Goal: Task Accomplishment & Management: Manage account settings

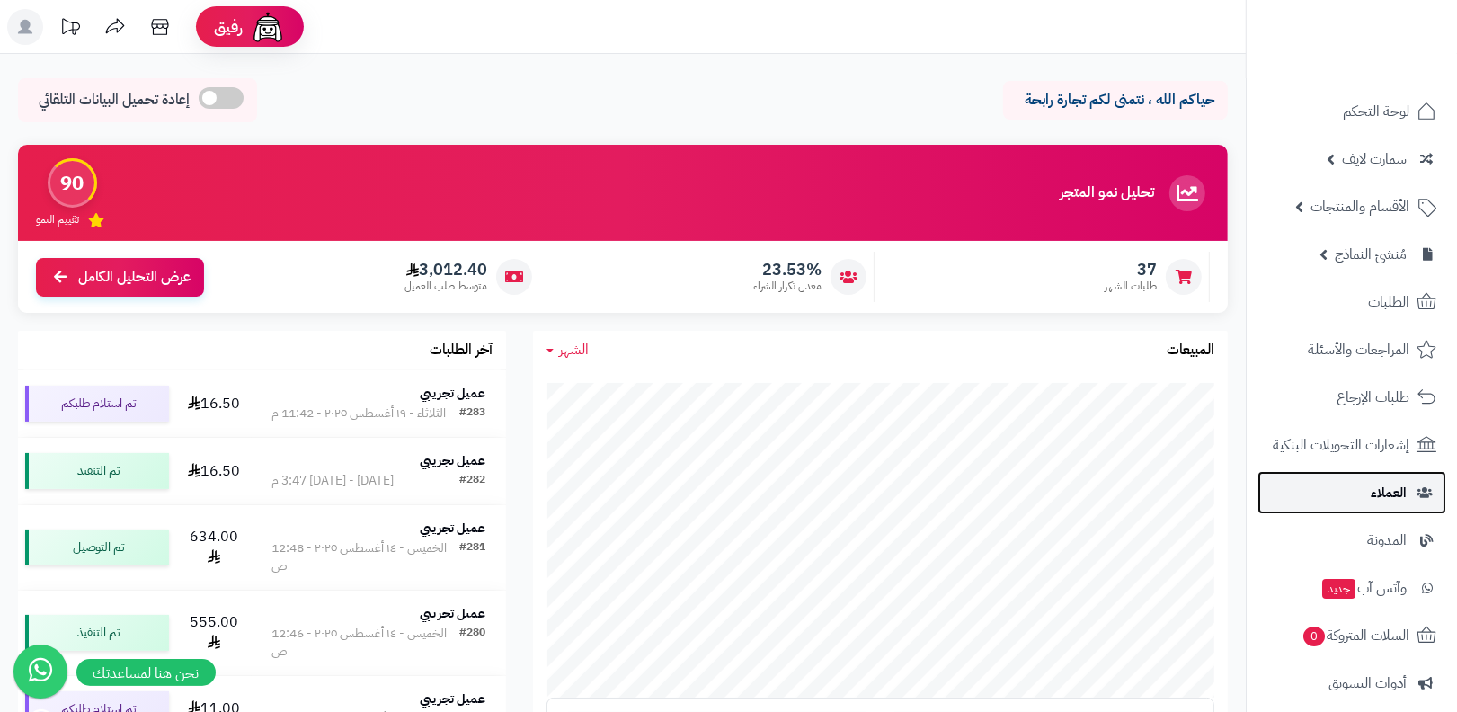
click at [1339, 484] on link "العملاء" at bounding box center [1352, 492] width 189 height 43
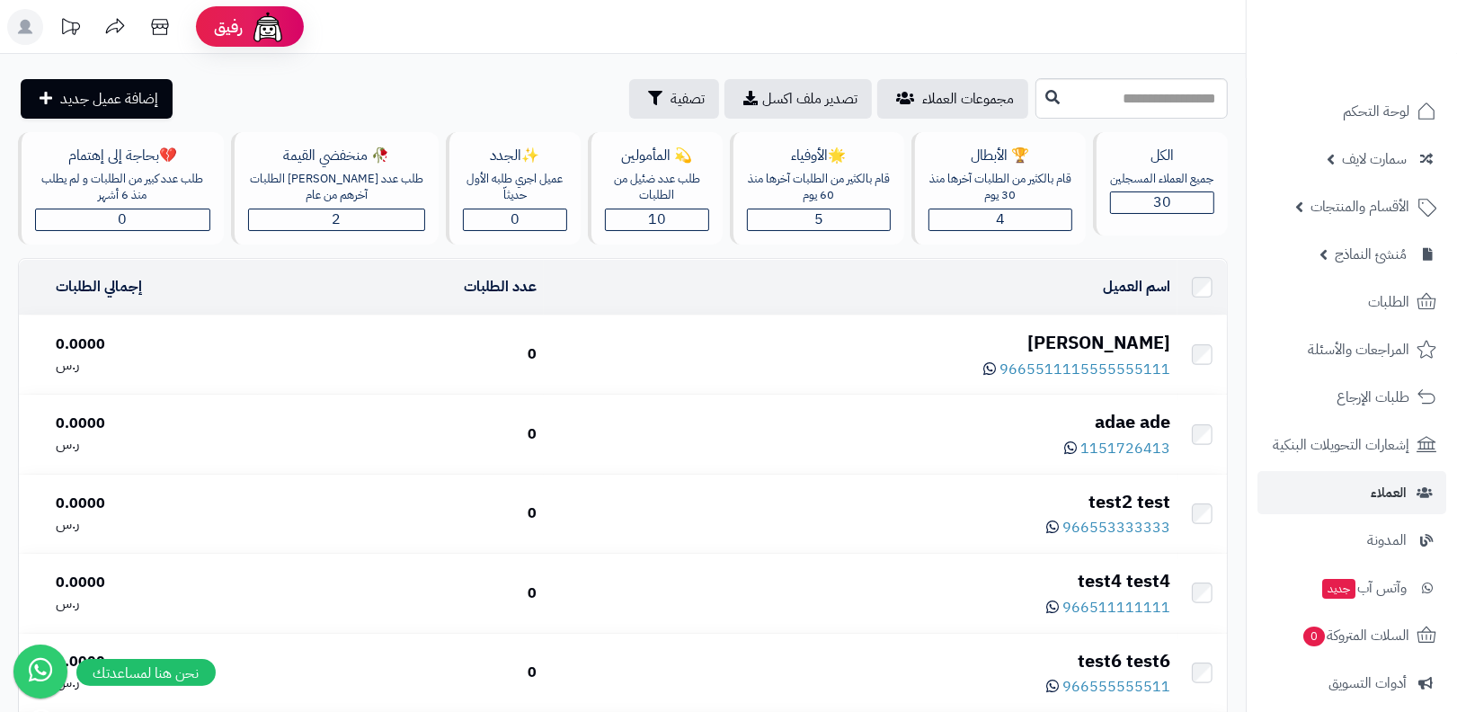
click at [1204, 295] on td at bounding box center [1202, 287] width 49 height 55
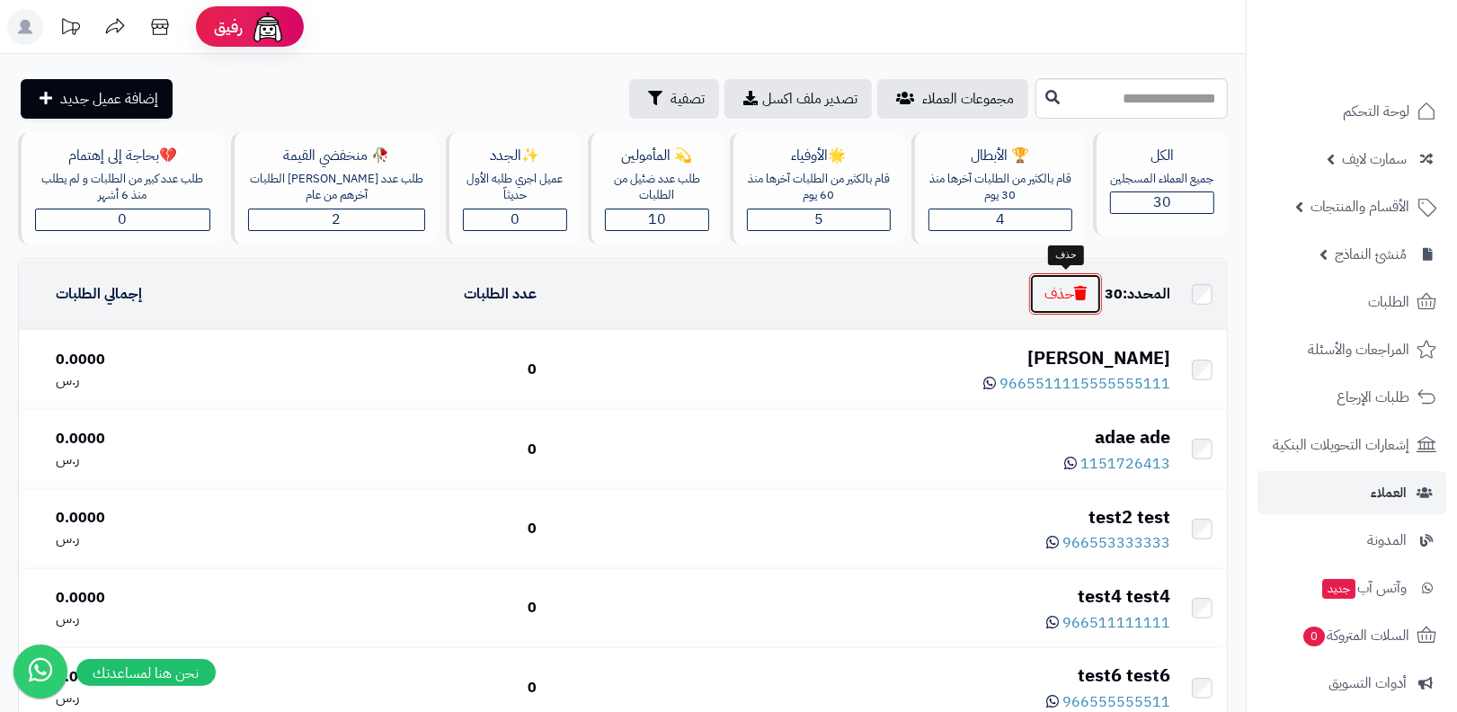
click at [1045, 302] on button "حذف" at bounding box center [1065, 293] width 73 height 41
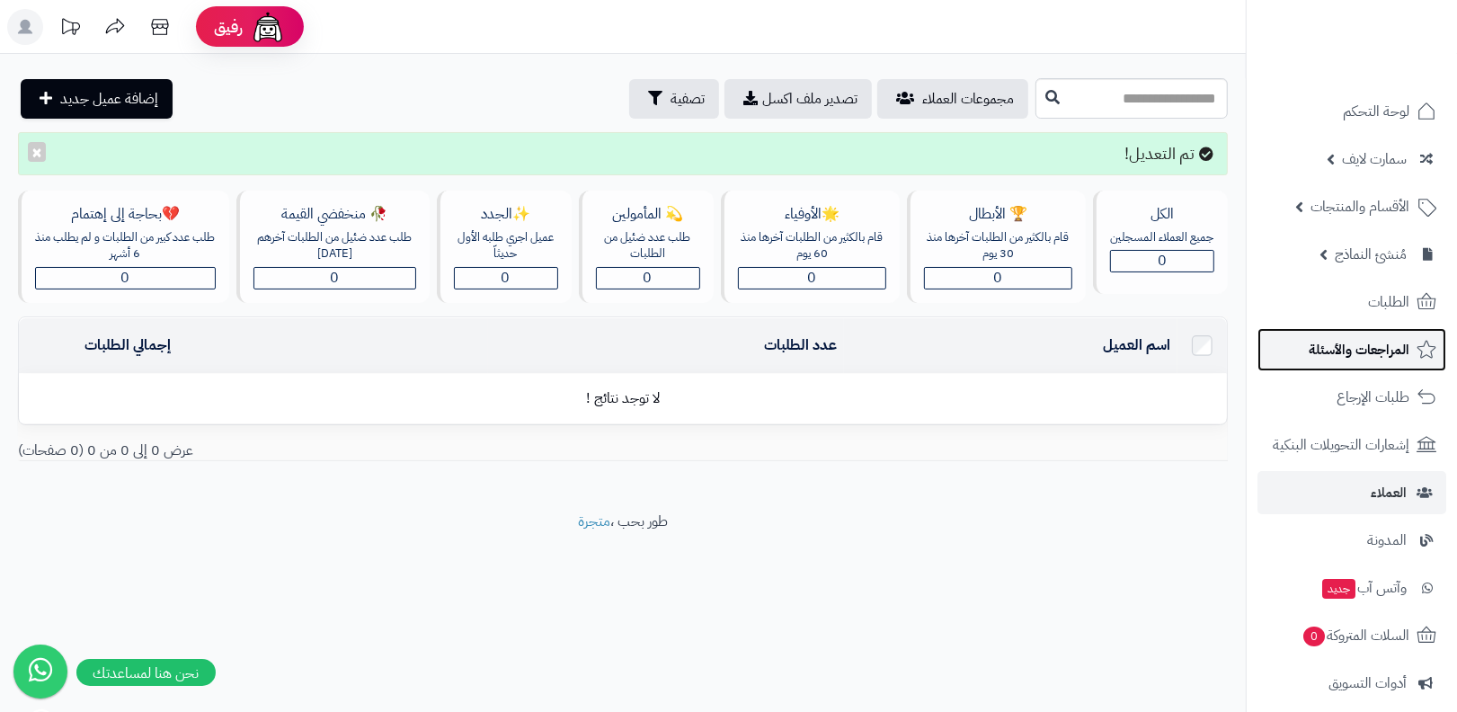
click at [1373, 362] on link "المراجعات والأسئلة" at bounding box center [1352, 349] width 189 height 43
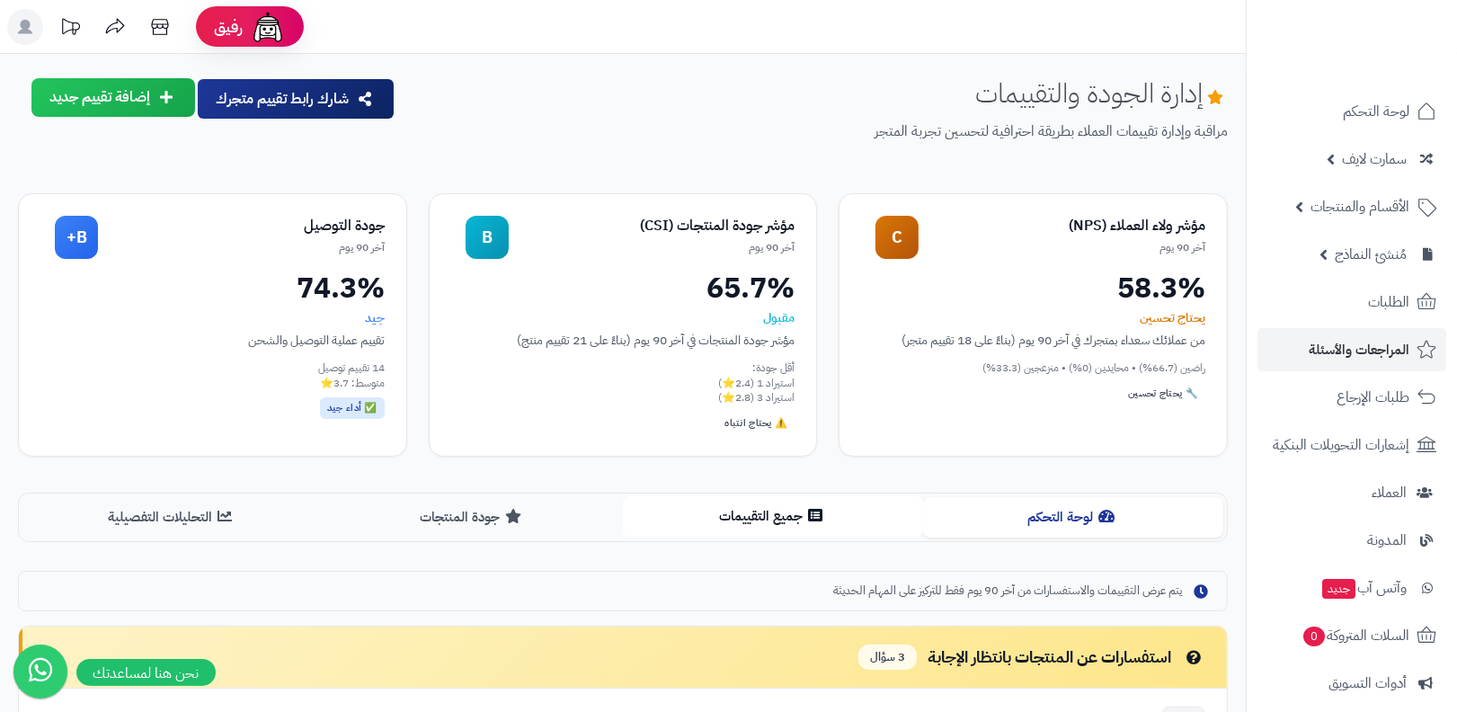
click at [639, 515] on button "جميع التقييمات" at bounding box center [773, 516] width 300 height 40
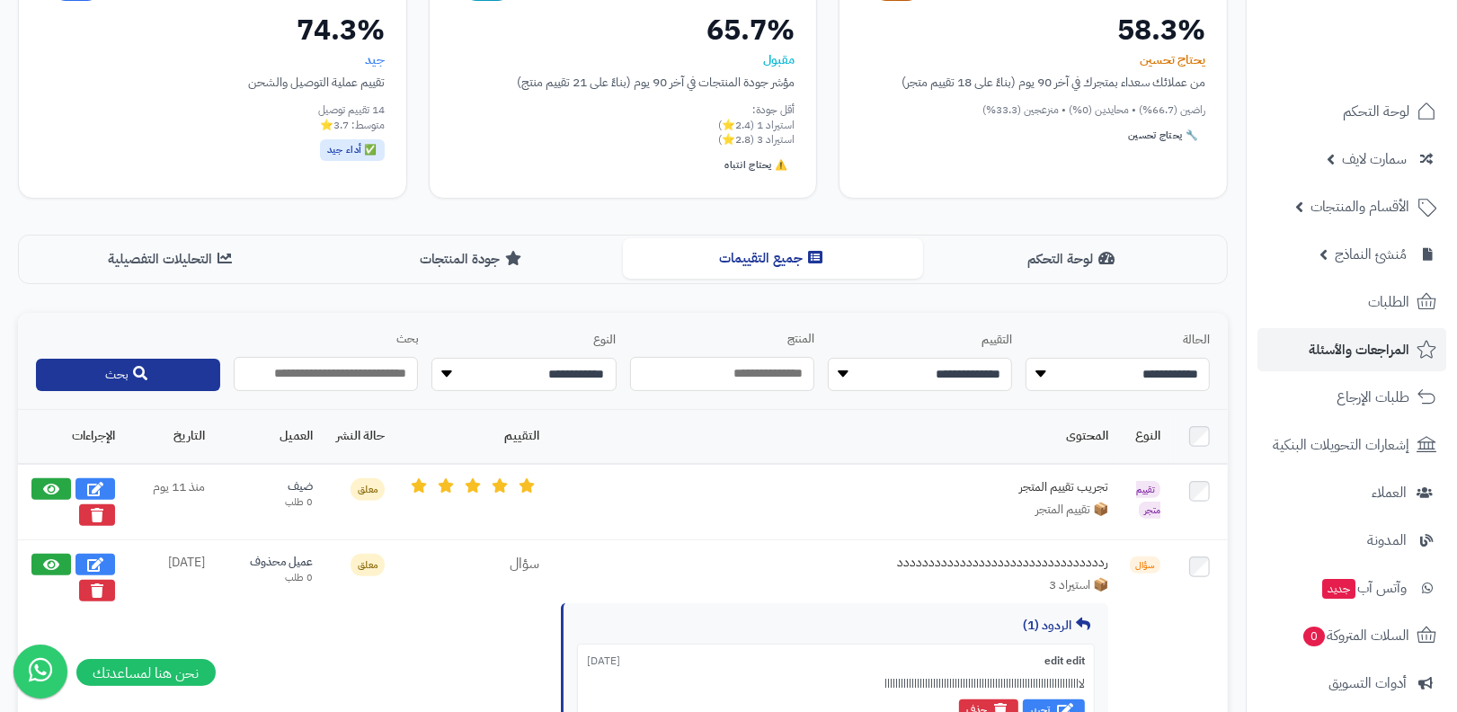
scroll to position [288, 0]
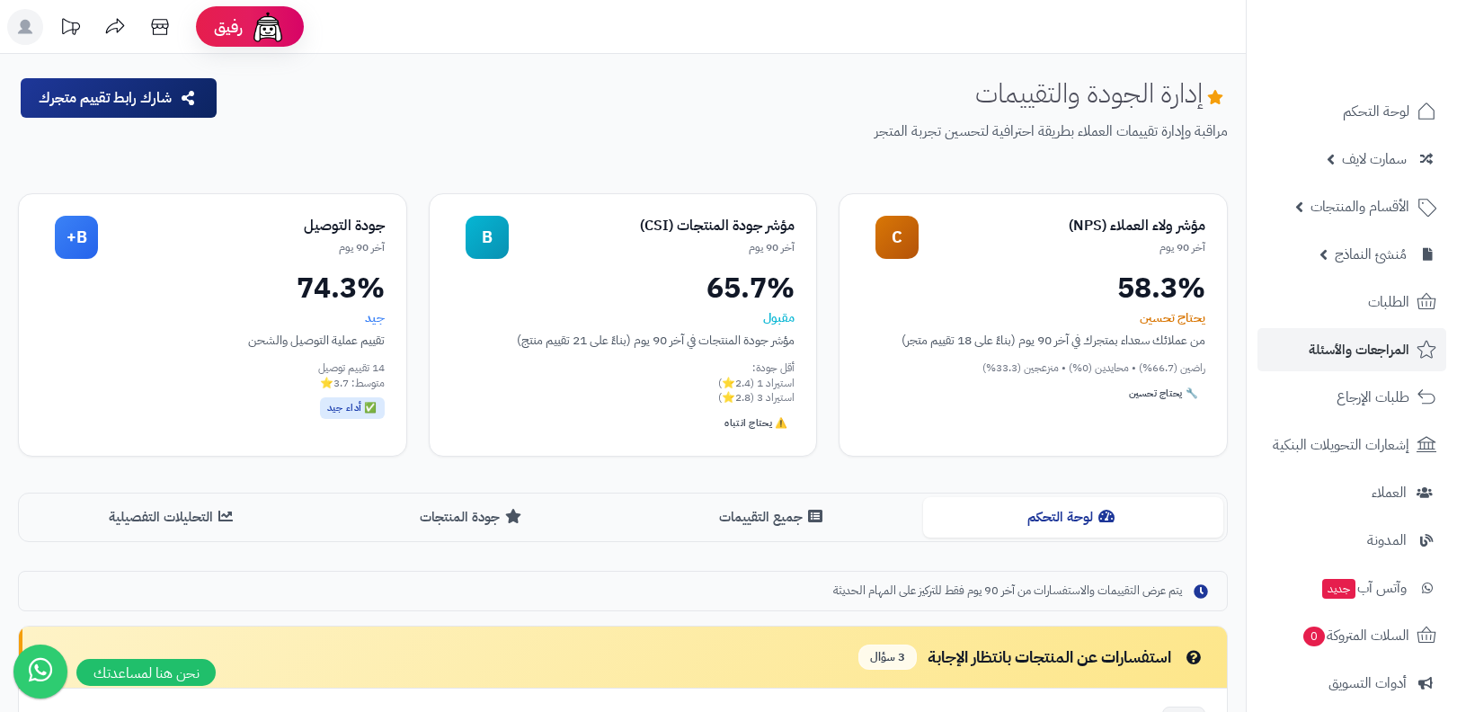
scroll to position [289, 0]
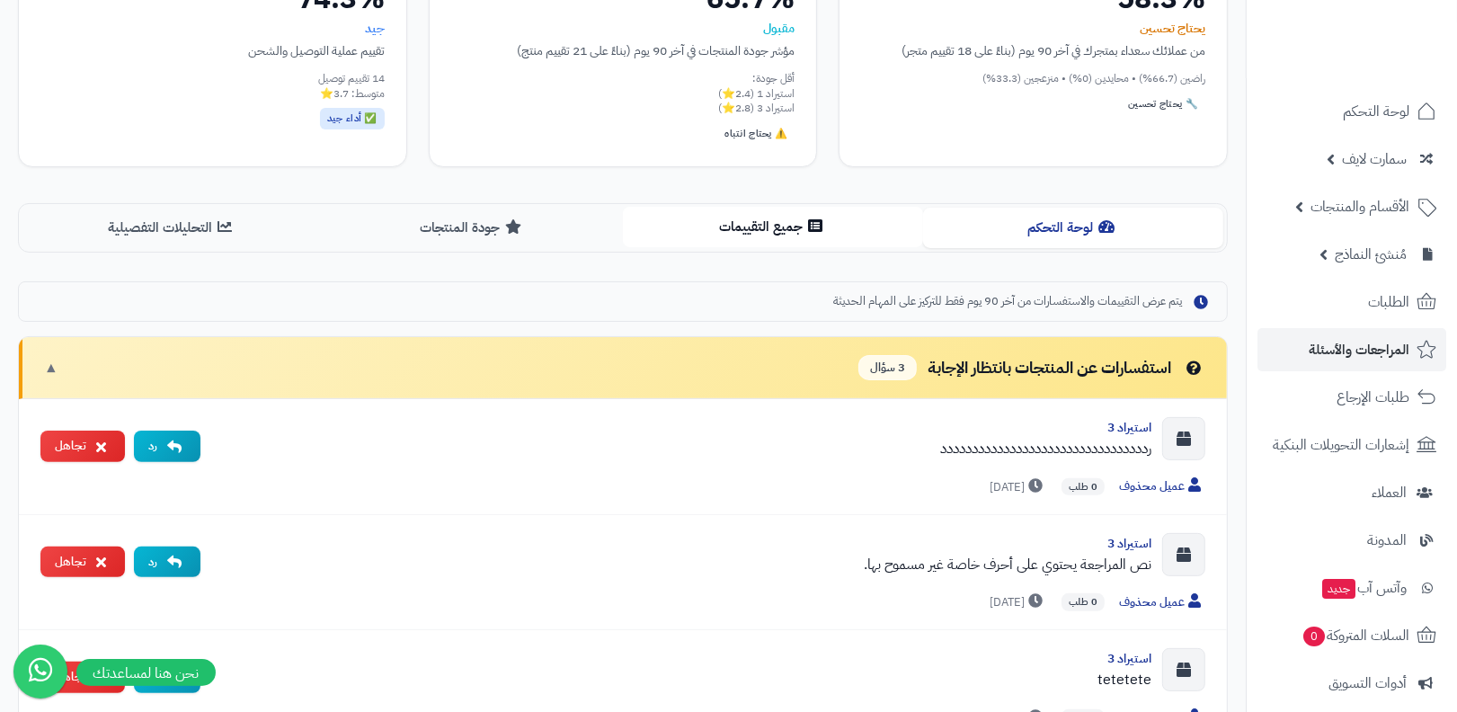
click at [748, 217] on button "جميع التقييمات" at bounding box center [773, 227] width 300 height 40
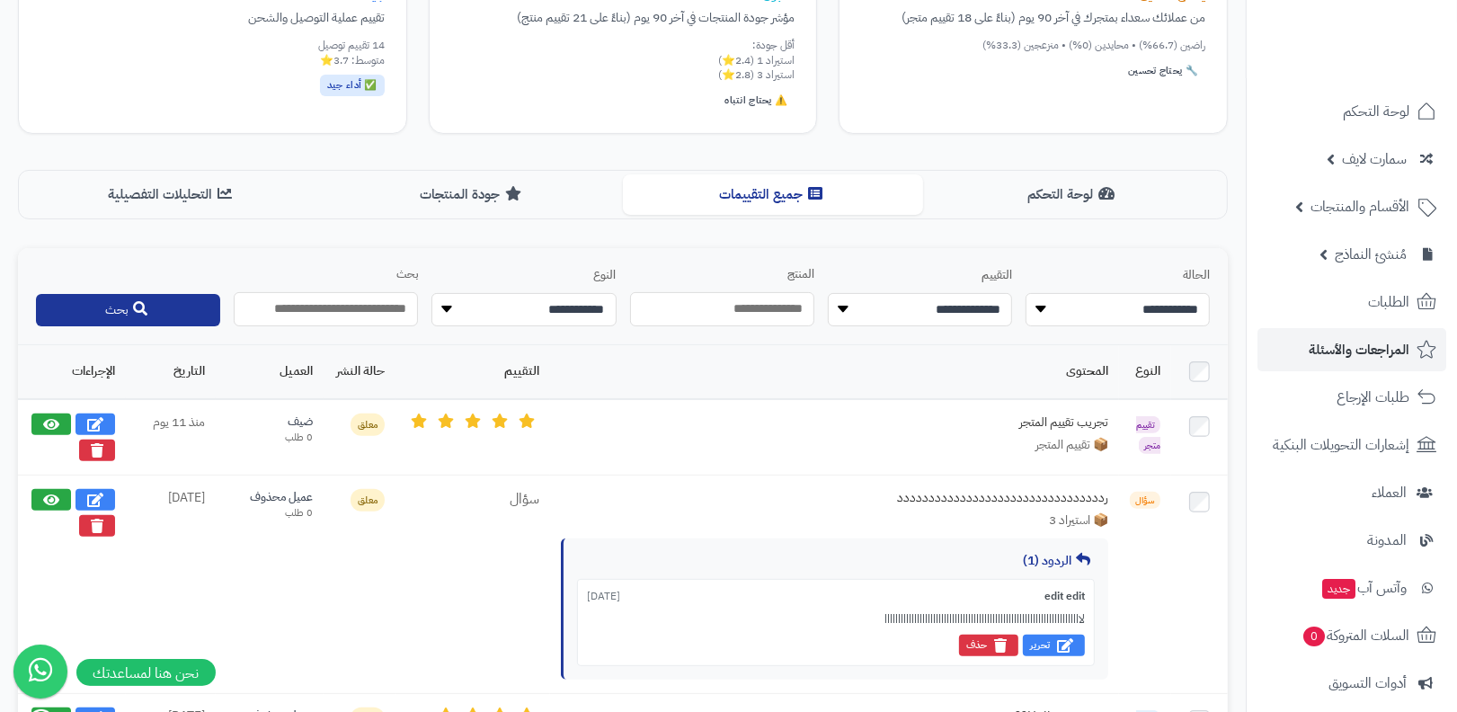
scroll to position [0, 0]
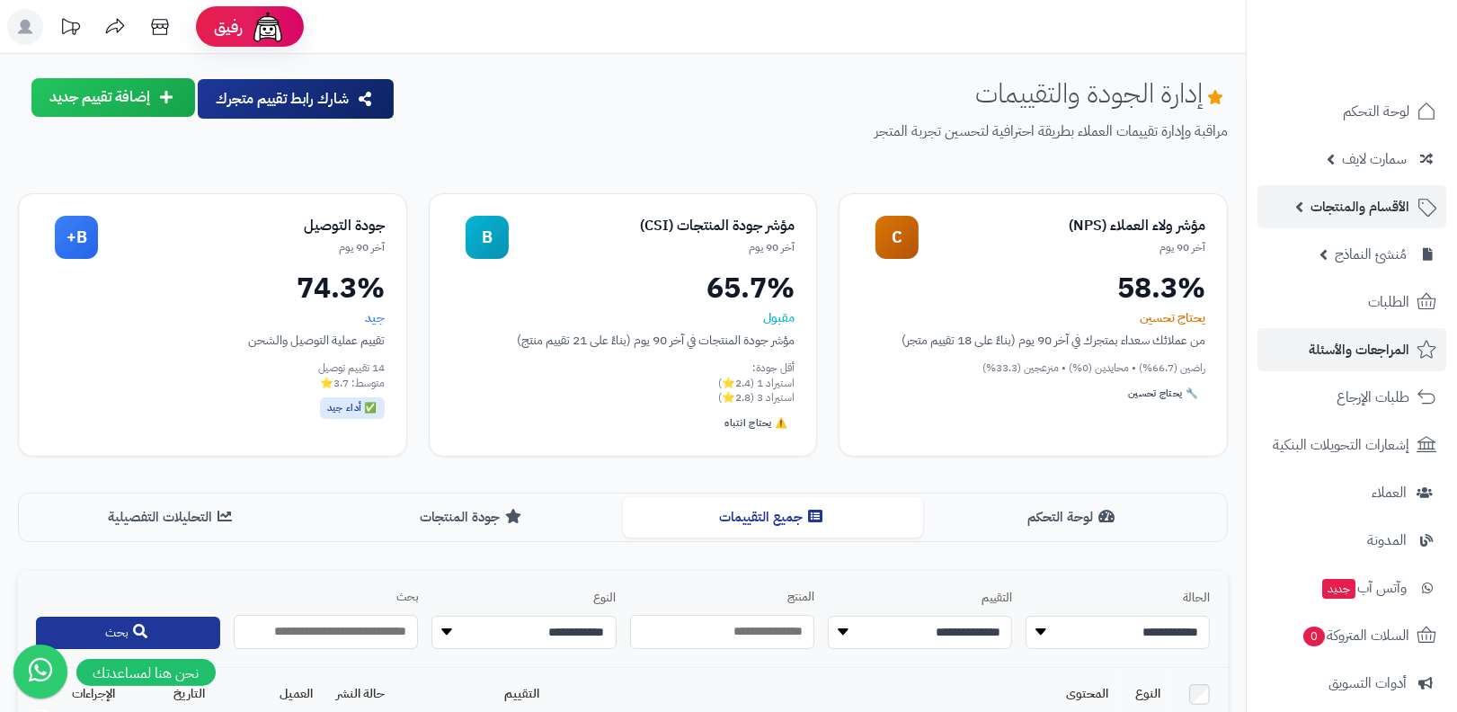
click at [1353, 209] on span "الأقسام والمنتجات" at bounding box center [1360, 206] width 99 height 25
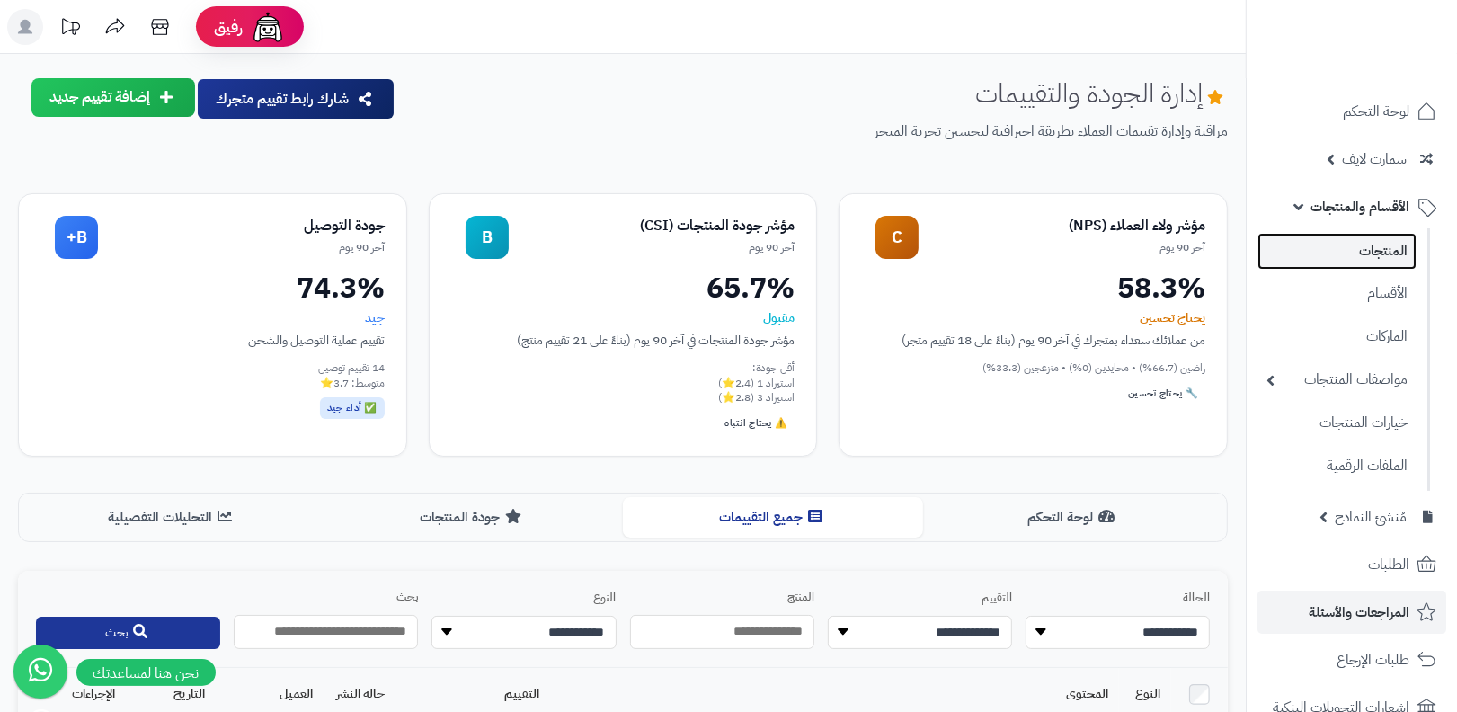
click at [1357, 249] on link "المنتجات" at bounding box center [1337, 251] width 159 height 37
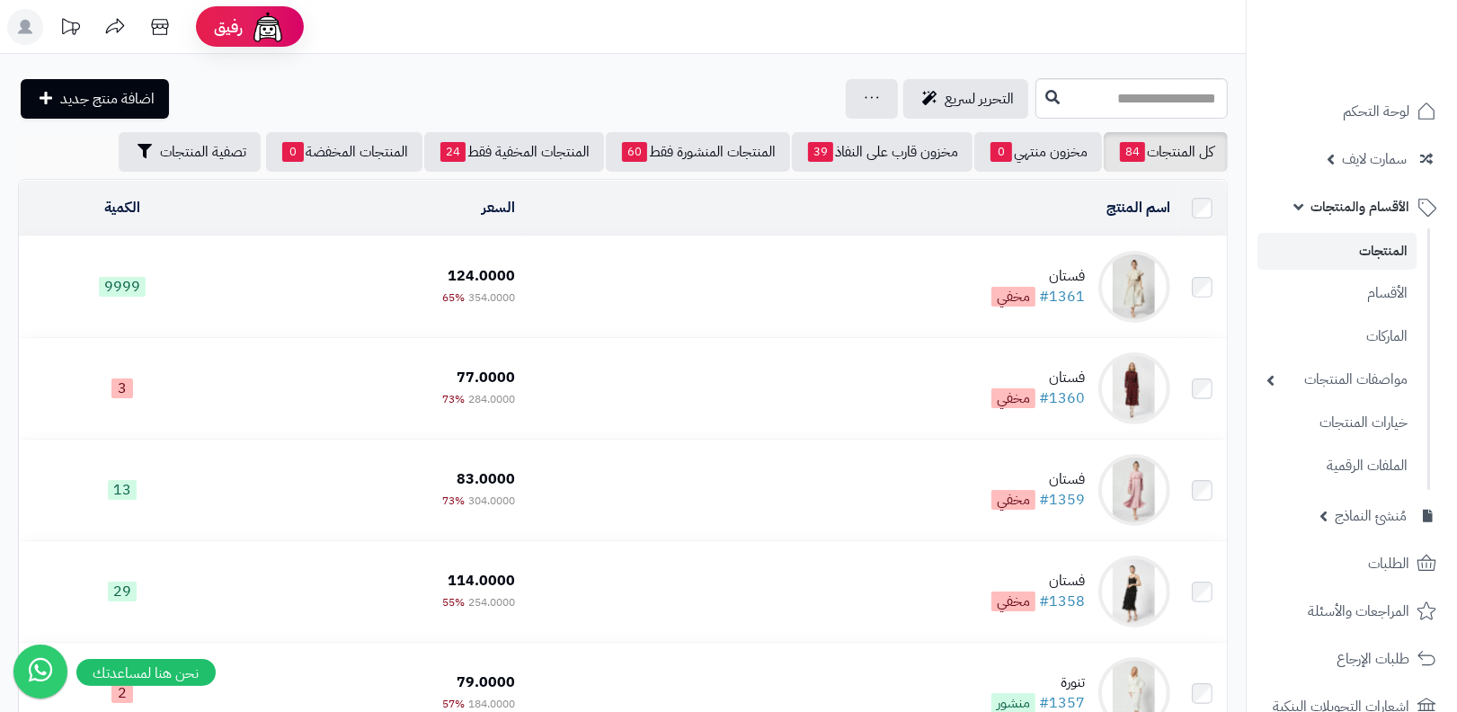
scroll to position [1872, 0]
